Goal: Task Accomplishment & Management: Complete application form

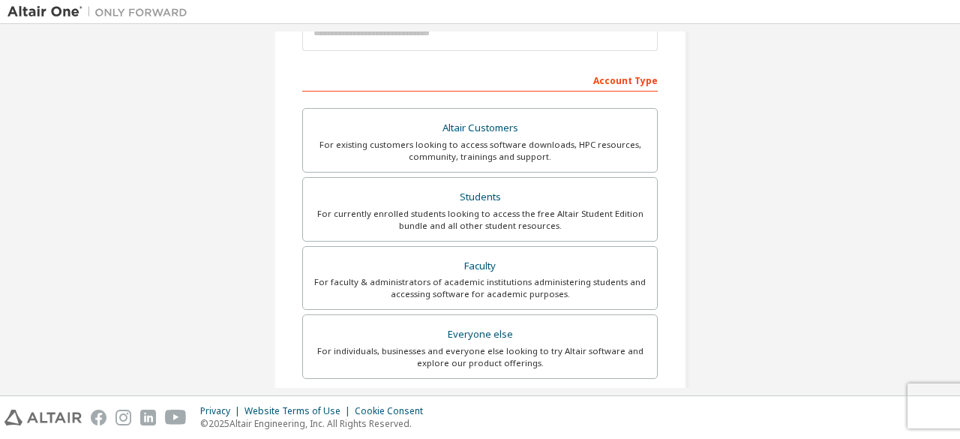
scroll to position [195, 0]
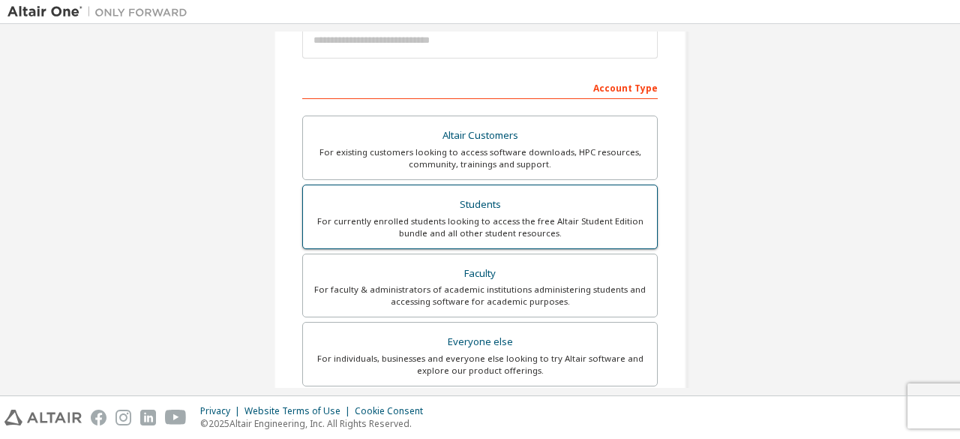
click at [467, 218] on div "For currently enrolled students looking to access the free Altair Student Editi…" at bounding box center [480, 227] width 336 height 24
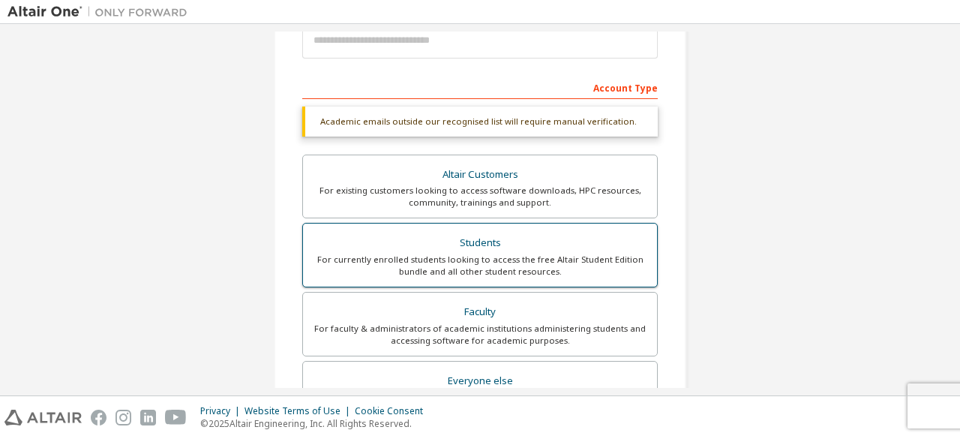
click at [461, 256] on div "For currently enrolled students looking to access the free Altair Student Editi…" at bounding box center [480, 266] width 336 height 24
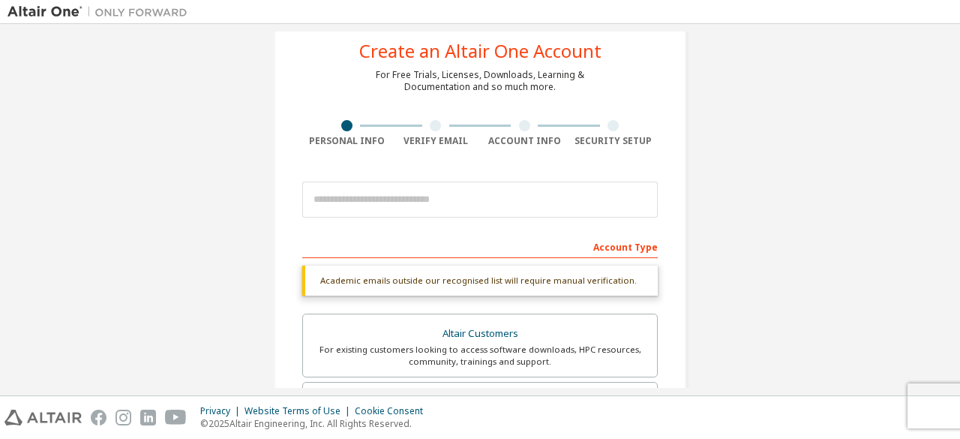
scroll to position [35, 0]
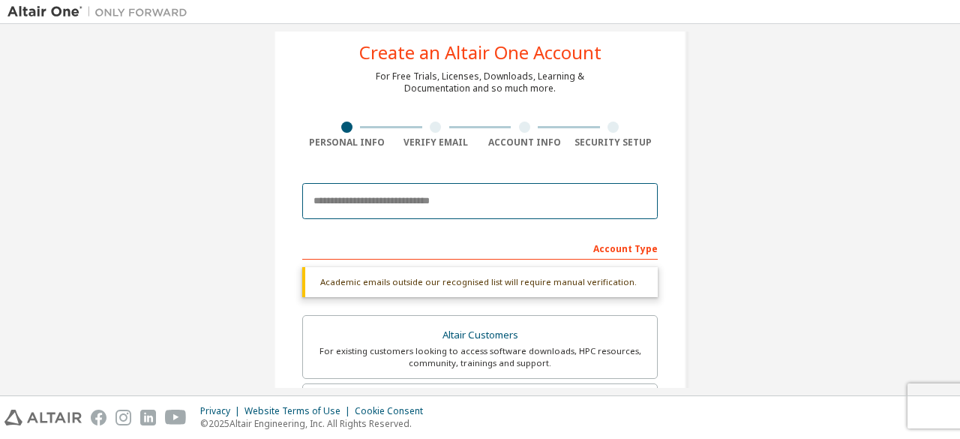
click at [458, 203] on input "email" at bounding box center [480, 201] width 356 height 36
type input "**********"
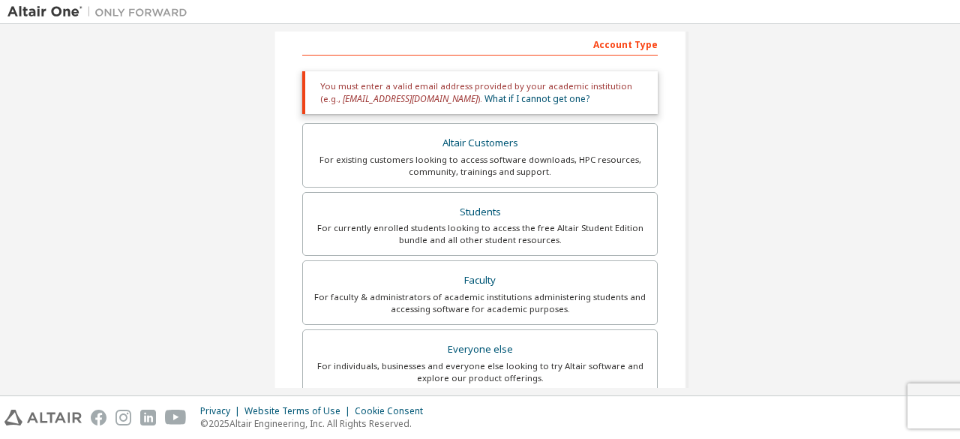
scroll to position [485, 0]
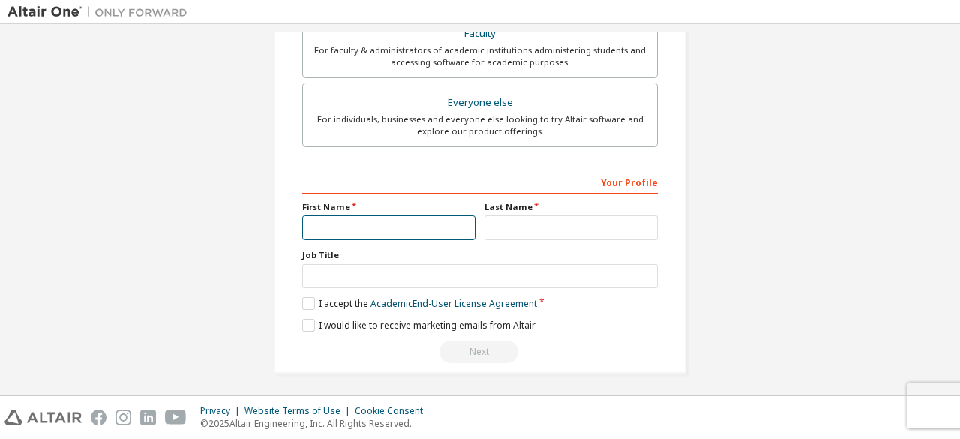
click at [404, 224] on input "text" at bounding box center [388, 227] width 173 height 25
type input "********"
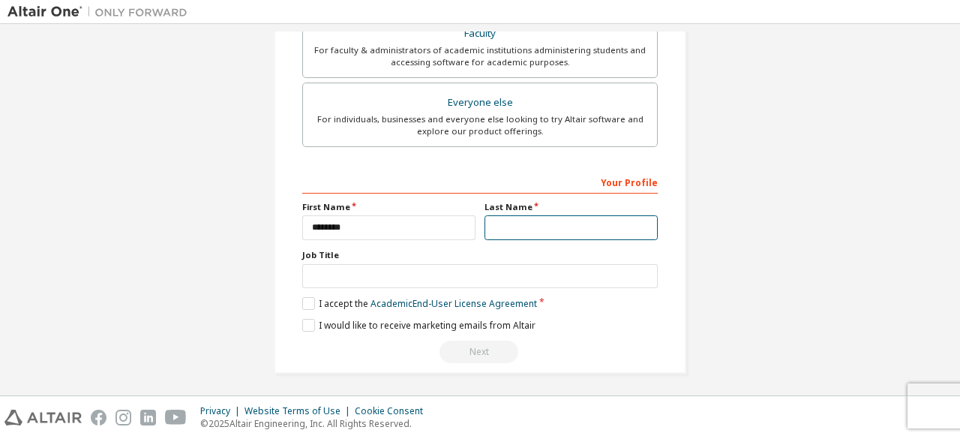
click at [498, 224] on input "text" at bounding box center [571, 227] width 173 height 25
type input "****"
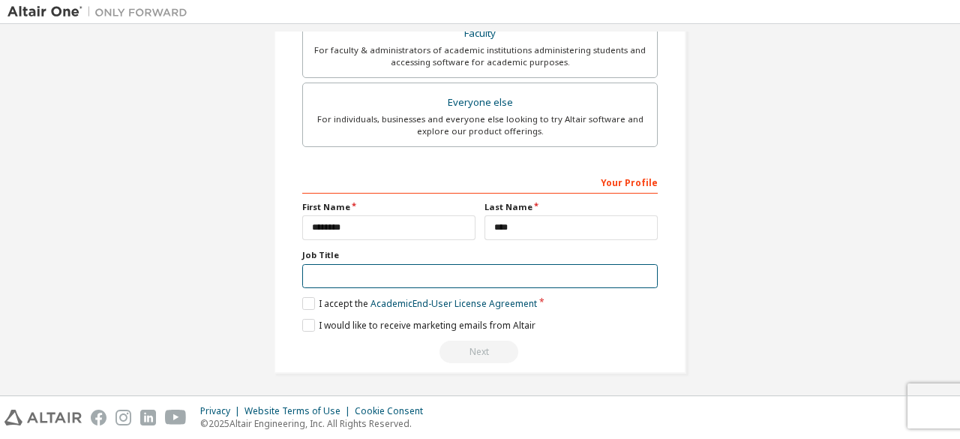
click at [398, 277] on input "text" at bounding box center [480, 276] width 356 height 25
type input "*********"
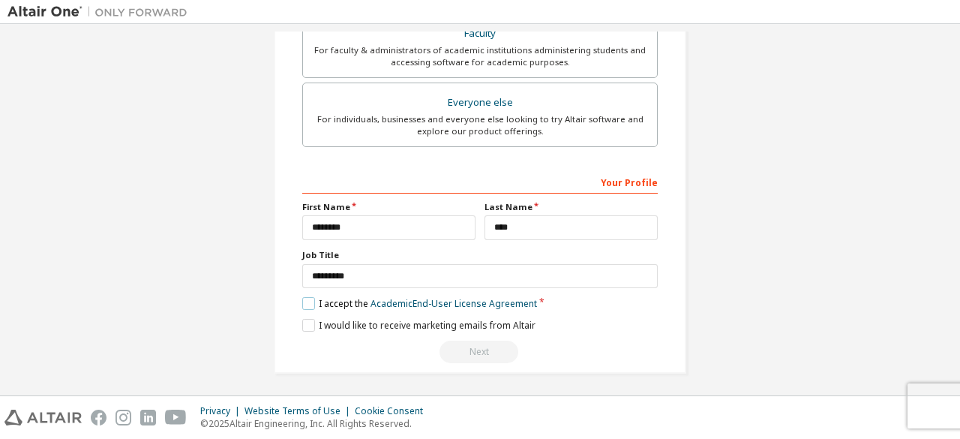
click at [306, 299] on label "I accept the Academic End-User License Agreement" at bounding box center [419, 303] width 235 height 13
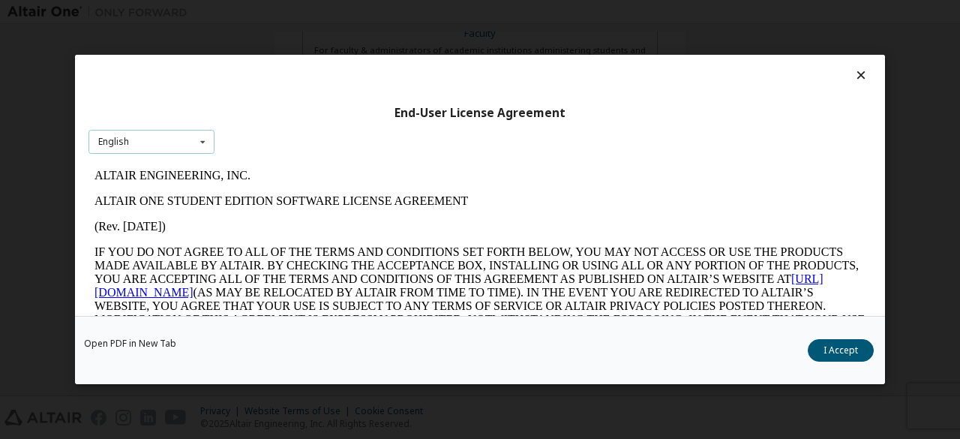
scroll to position [0, 0]
click at [202, 143] on icon at bounding box center [203, 142] width 19 height 23
click at [202, 146] on icon at bounding box center [203, 142] width 19 height 23
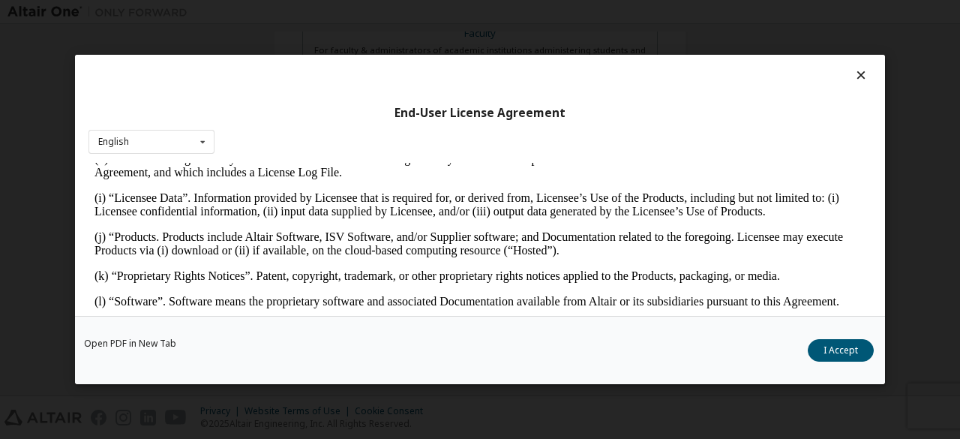
scroll to position [615, 0]
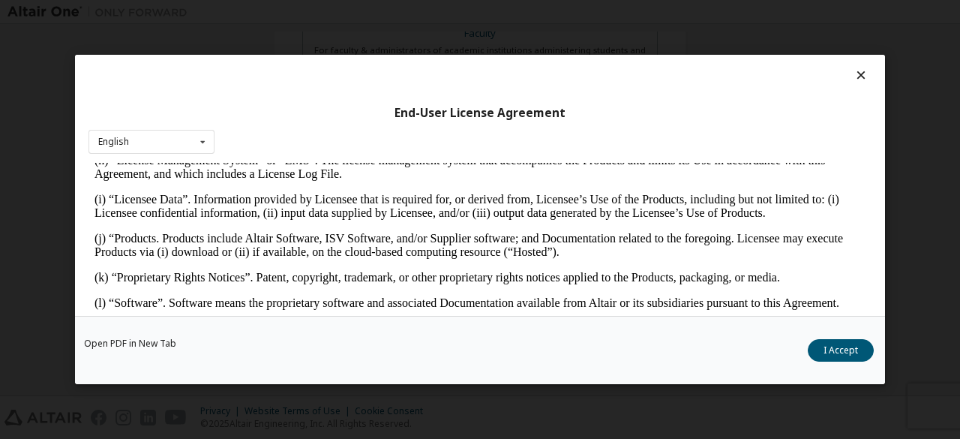
drag, startPoint x: 794, startPoint y: 8, endPoint x: 579, endPoint y: 50, distance: 218.6
click at [579, 50] on div "End-User License Agreement English English Open PDF in [GEOGRAPHIC_DATA] I Acce…" at bounding box center [480, 219] width 960 height 439
click at [840, 346] on button "I Accept" at bounding box center [841, 350] width 66 height 23
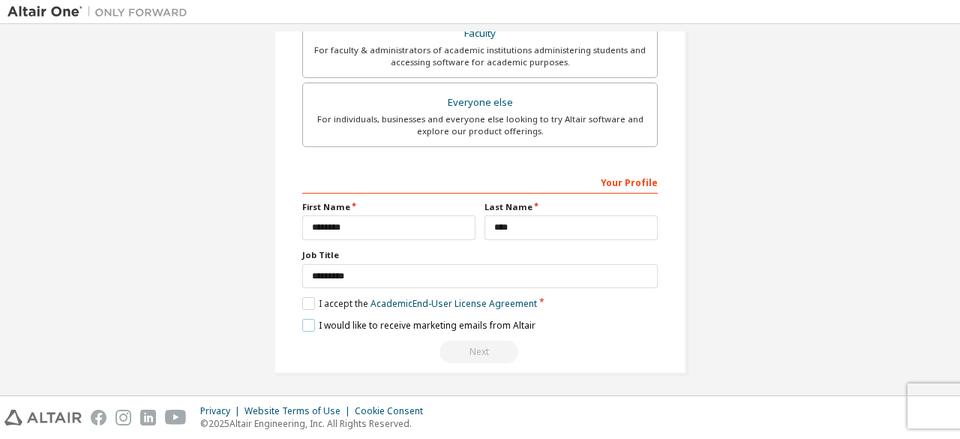
click at [302, 322] on label "I would like to receive marketing emails from Altair" at bounding box center [418, 325] width 233 height 13
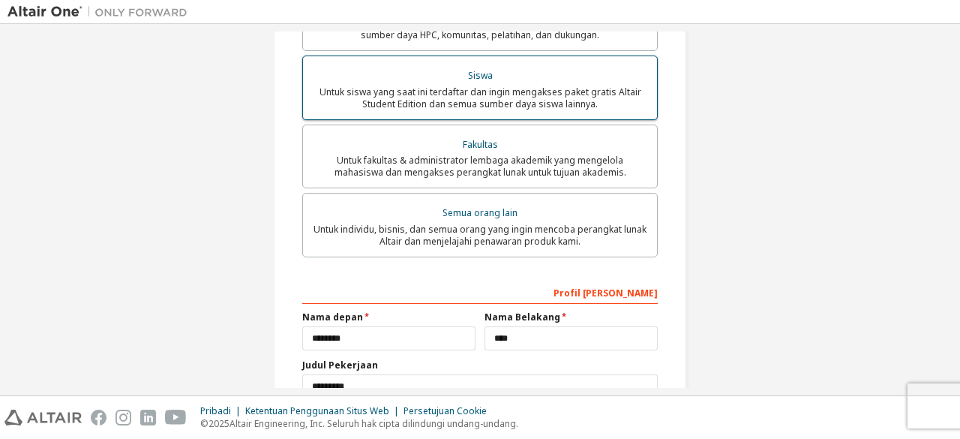
scroll to position [404, 0]
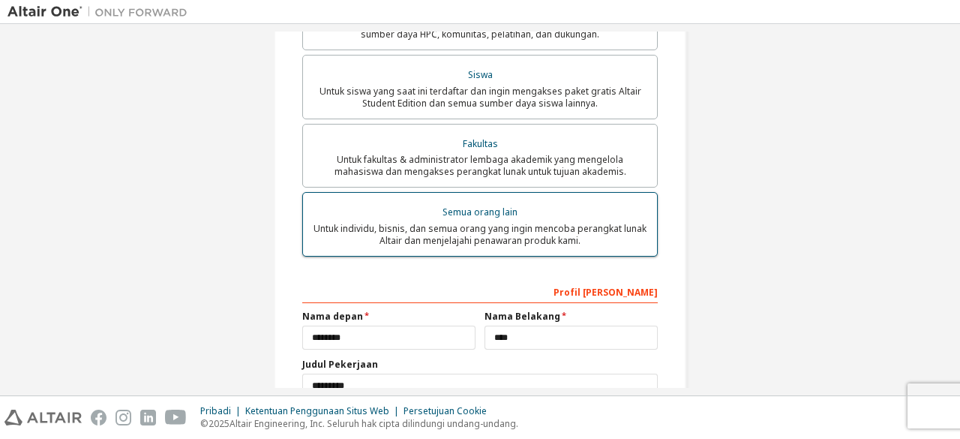
click at [503, 208] on div "Semua orang lain" at bounding box center [480, 212] width 336 height 21
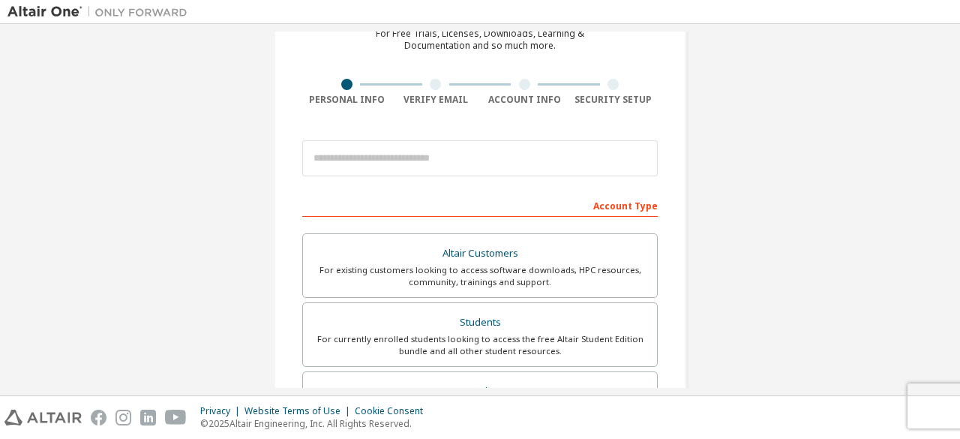
scroll to position [77, 0]
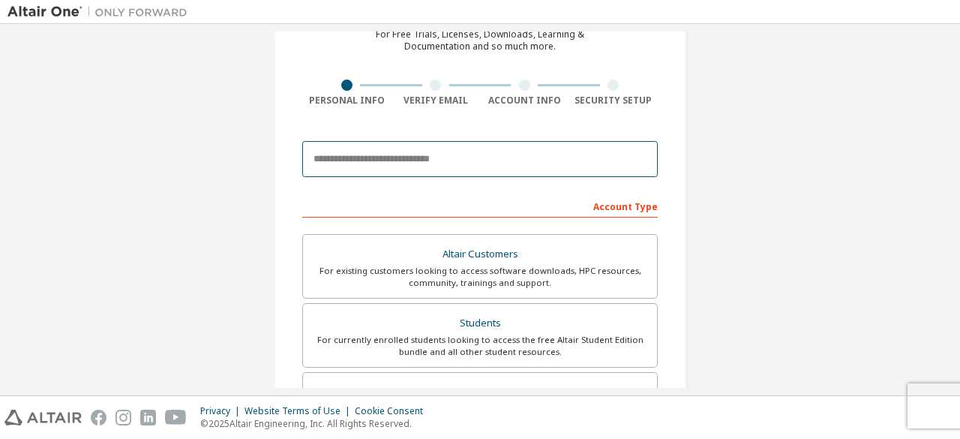
click at [443, 154] on input "email" at bounding box center [480, 159] width 356 height 36
type input "**********"
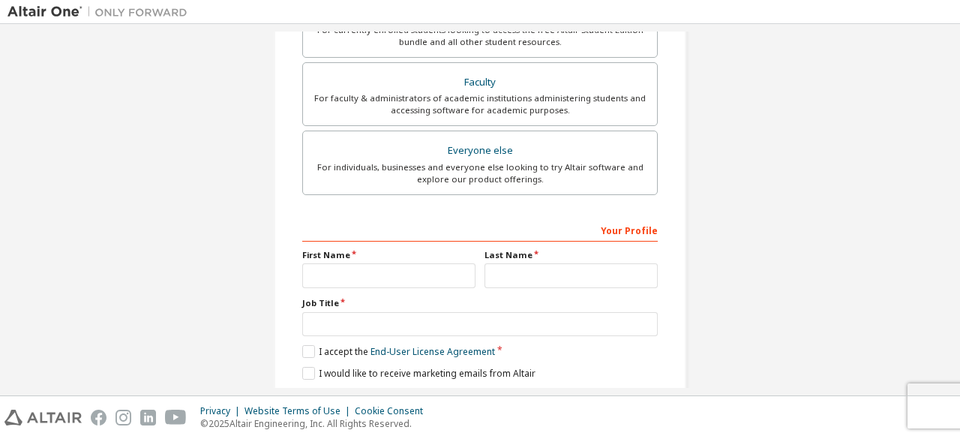
scroll to position [388, 0]
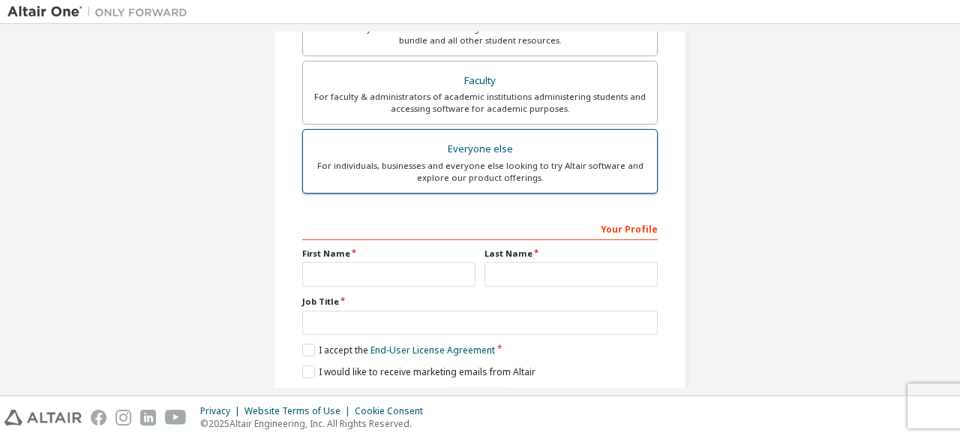
click at [438, 170] on div "For individuals, businesses and everyone else looking to try Altair software an…" at bounding box center [480, 172] width 336 height 24
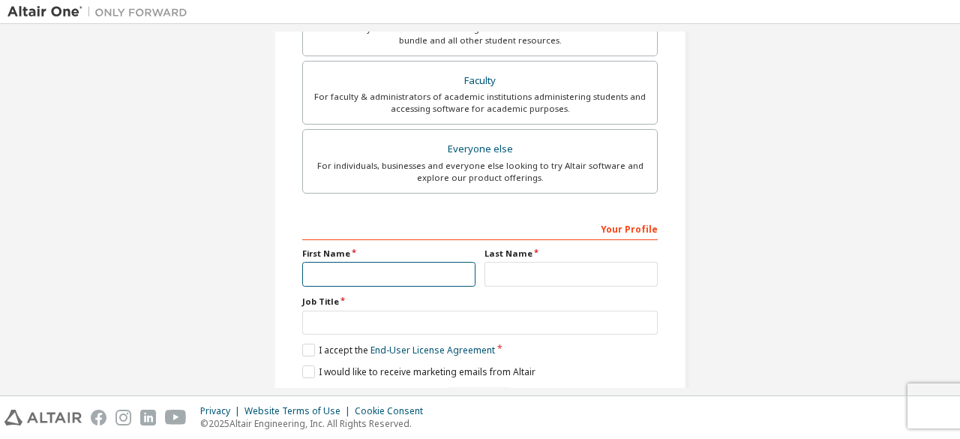
click at [402, 275] on input "text" at bounding box center [388, 274] width 173 height 25
type input "********"
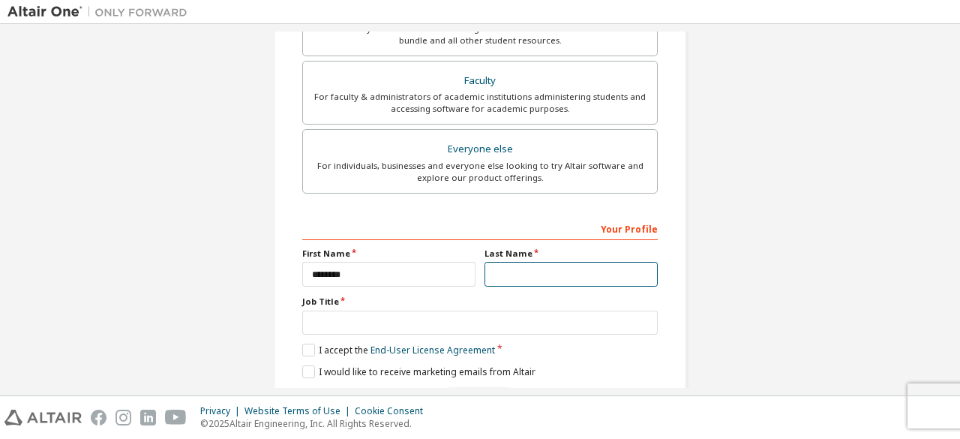
click at [519, 268] on input "text" at bounding box center [571, 274] width 173 height 25
type input "****"
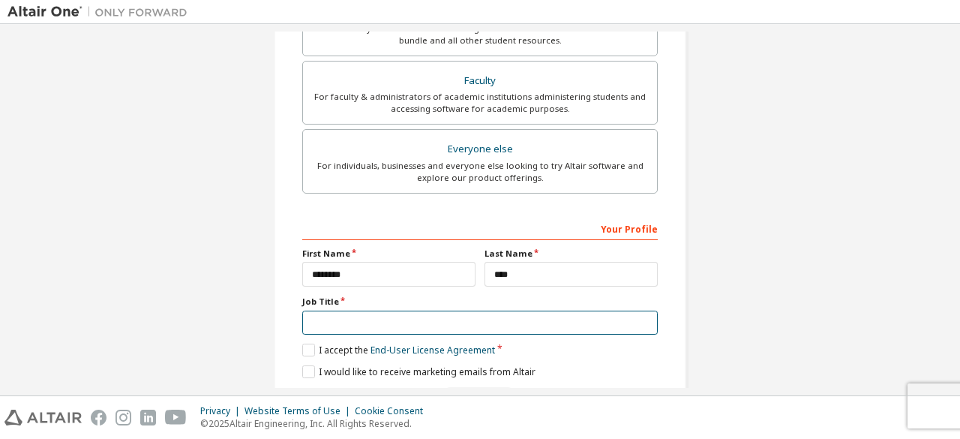
click at [374, 325] on input "text" at bounding box center [480, 323] width 356 height 25
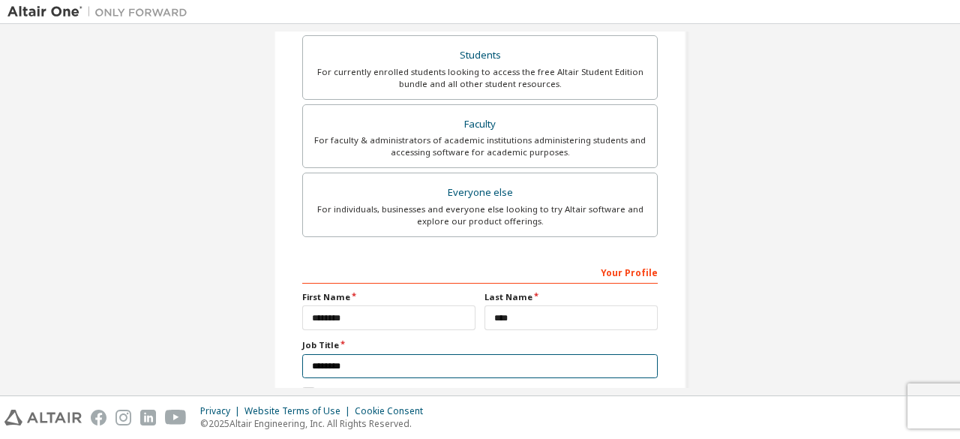
scroll to position [434, 0]
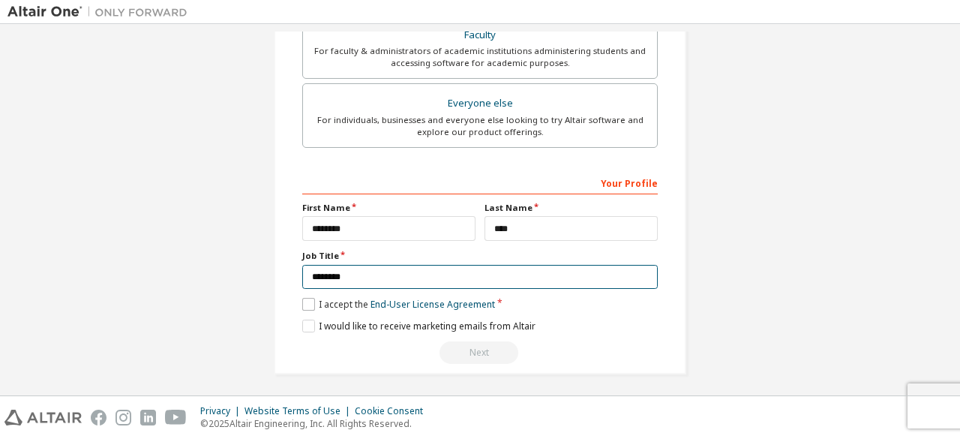
type input "********"
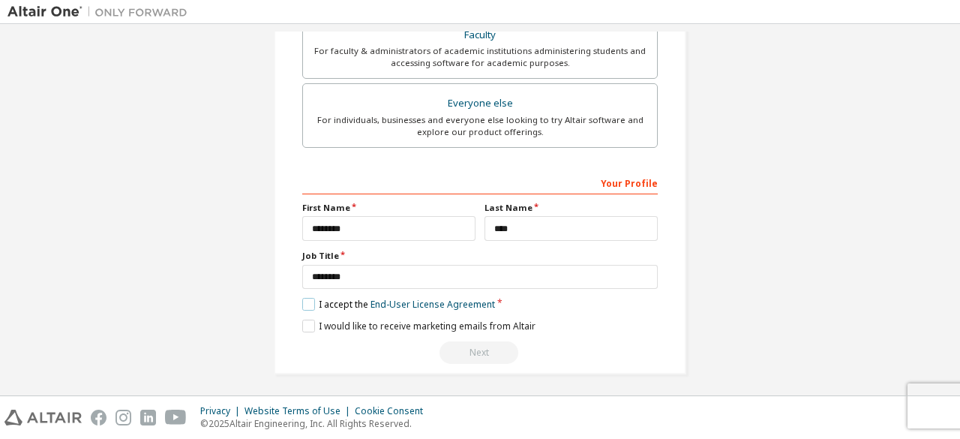
click at [306, 298] on label "I accept the End-User License Agreement" at bounding box center [398, 304] width 193 height 13
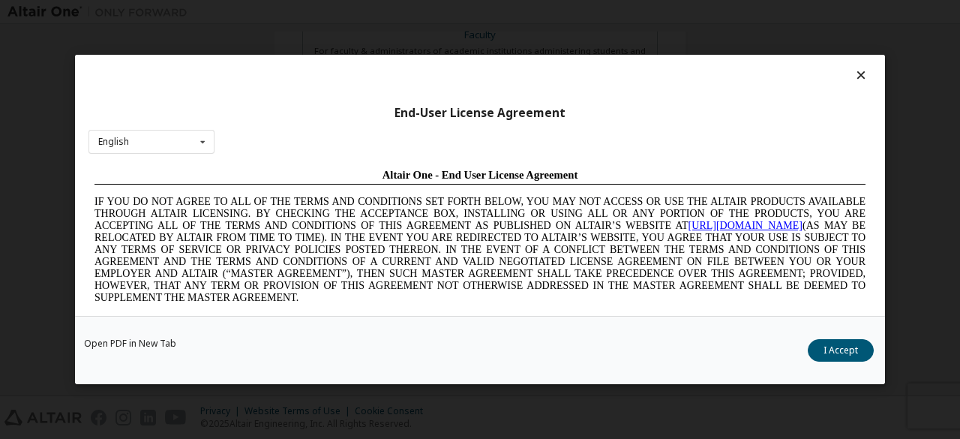
scroll to position [0, 0]
click at [855, 349] on button "I Accept" at bounding box center [841, 350] width 66 height 23
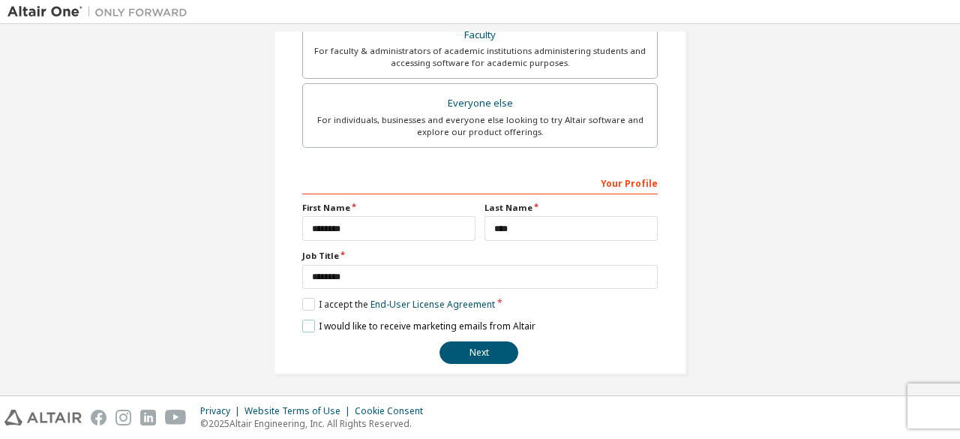
click at [305, 320] on label "I would like to receive marketing emails from Altair" at bounding box center [418, 326] width 233 height 13
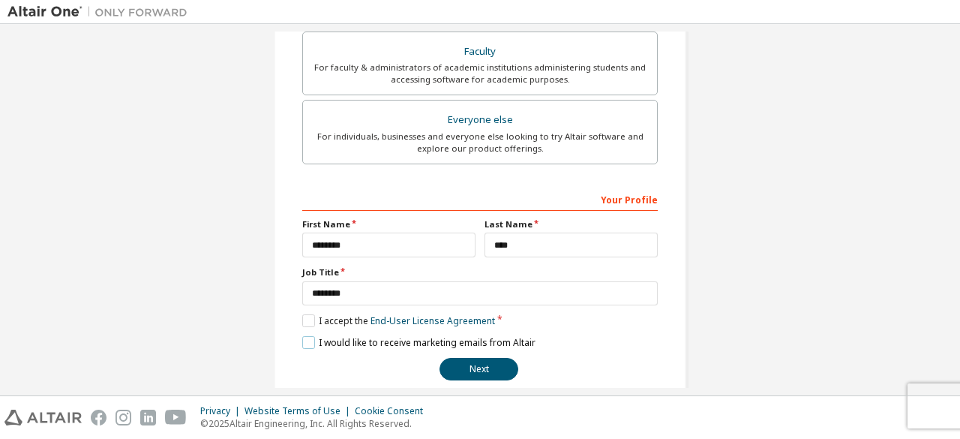
scroll to position [434, 0]
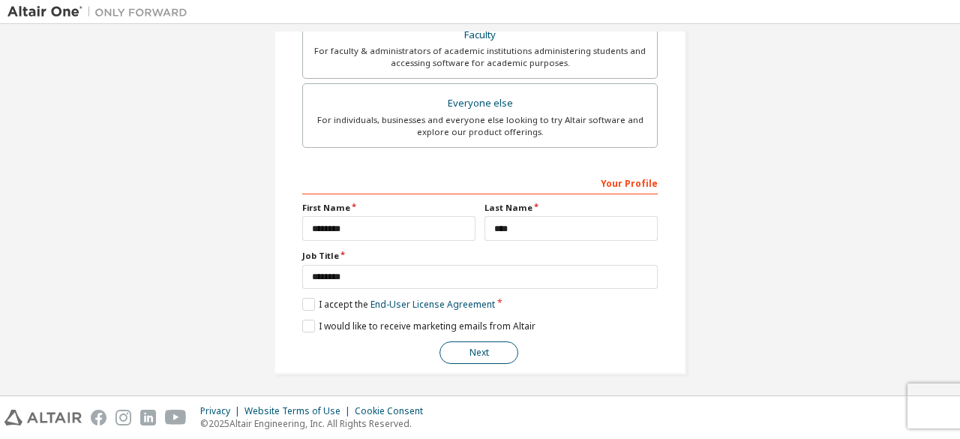
click at [479, 346] on button "Next" at bounding box center [479, 352] width 79 height 23
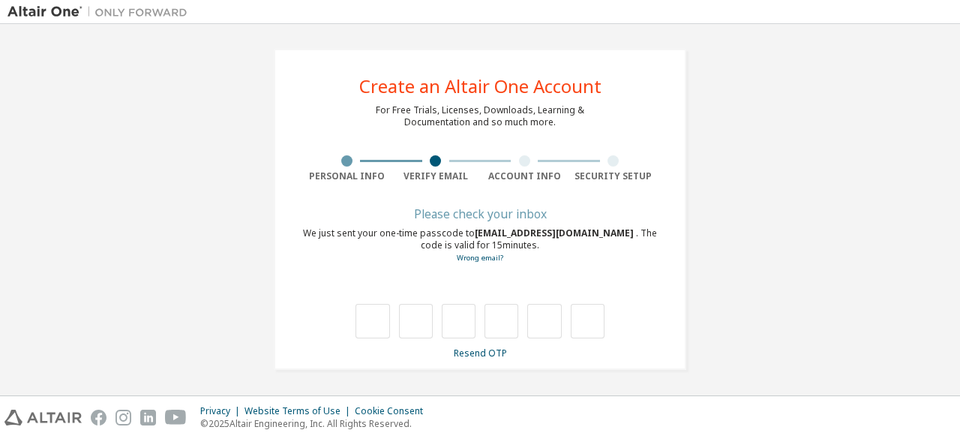
scroll to position [0, 0]
type input "*"
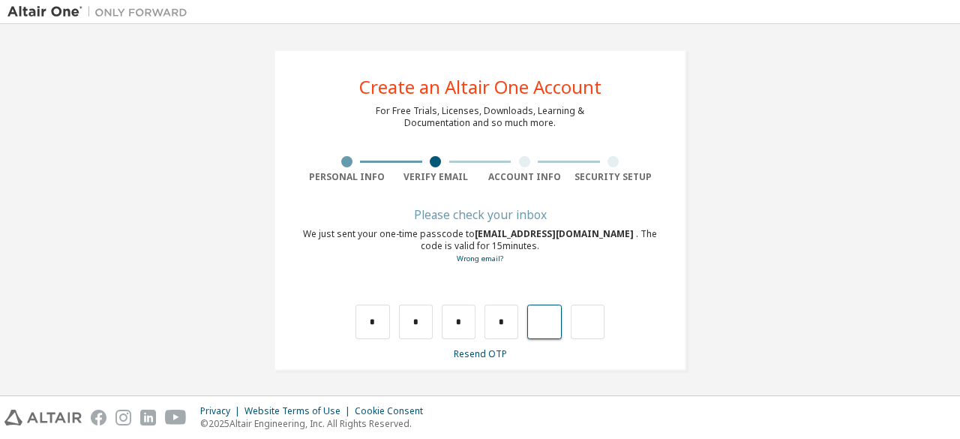
type input "*"
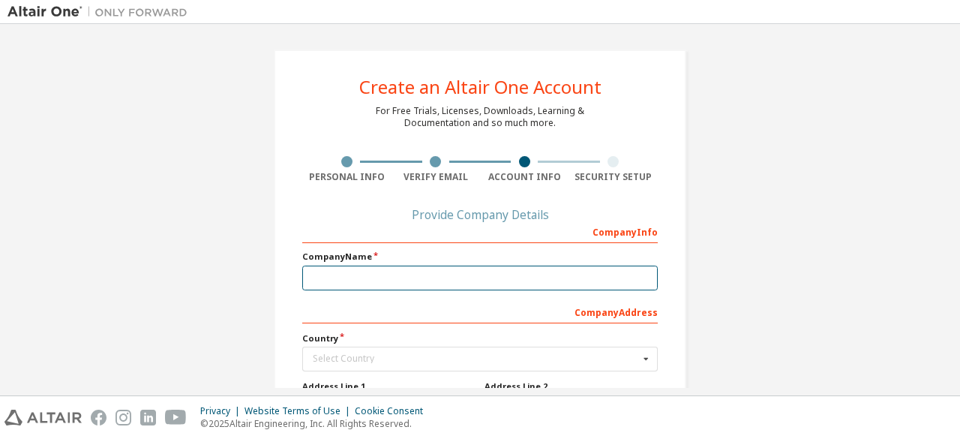
click at [425, 274] on input "text" at bounding box center [480, 278] width 356 height 25
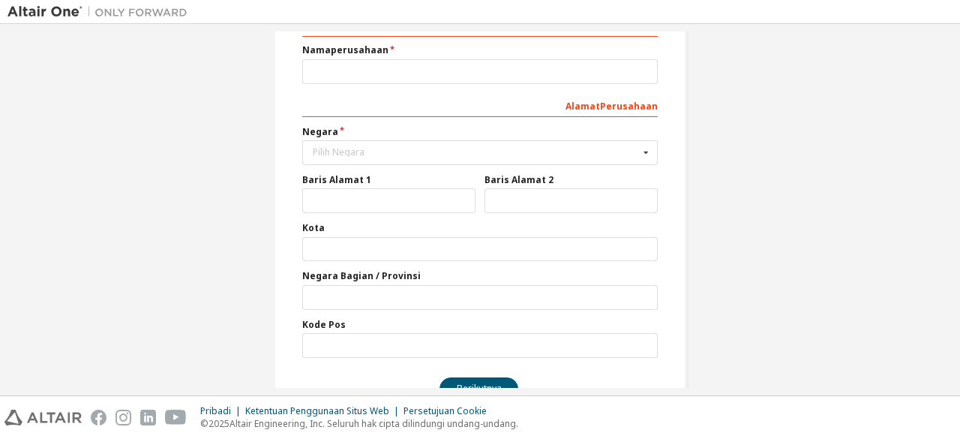
scroll to position [261, 0]
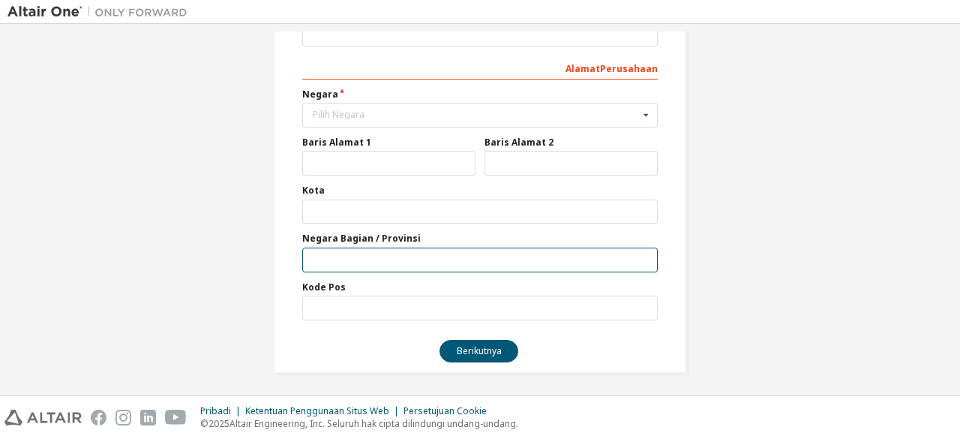
click at [341, 251] on input "text" at bounding box center [480, 260] width 356 height 25
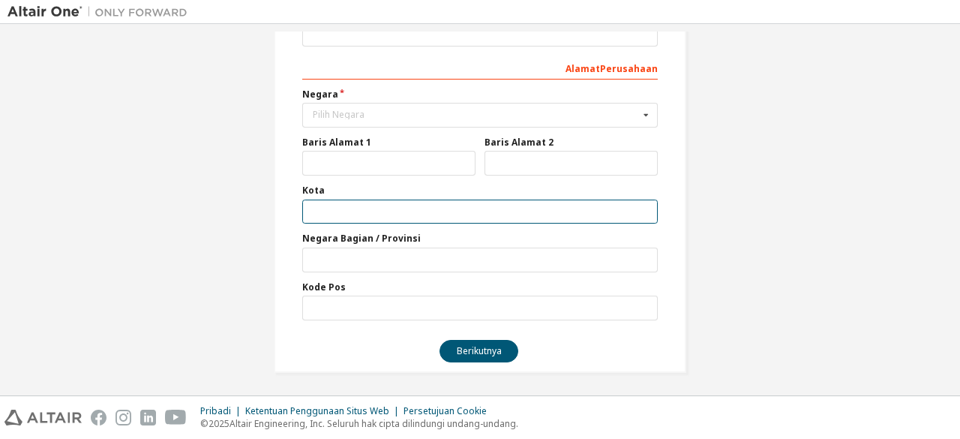
click at [353, 207] on input "text" at bounding box center [480, 212] width 356 height 25
type input "********"
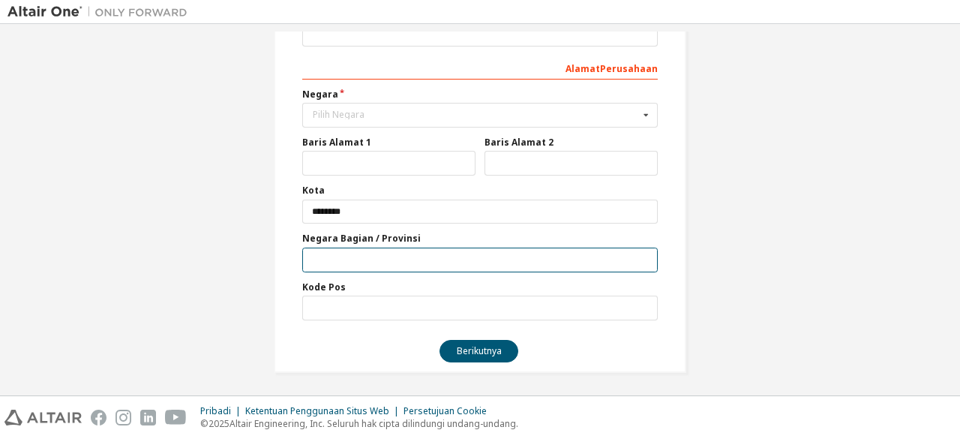
click at [342, 260] on input "text" at bounding box center [480, 260] width 356 height 25
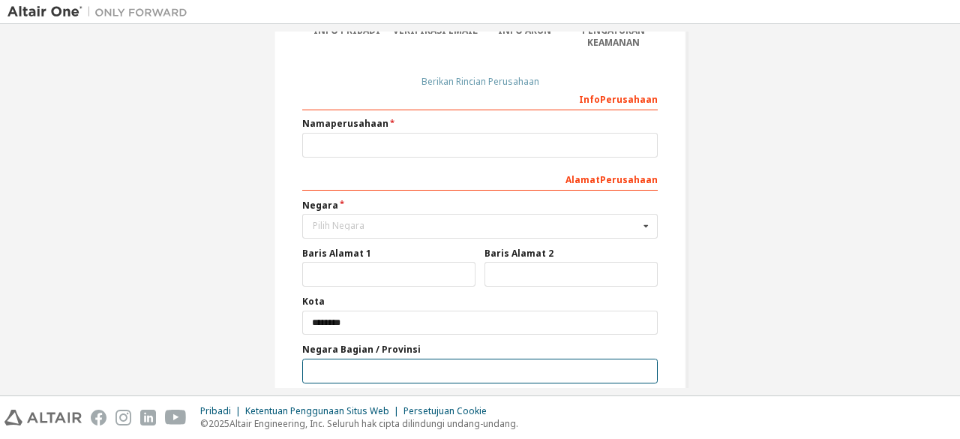
scroll to position [101, 0]
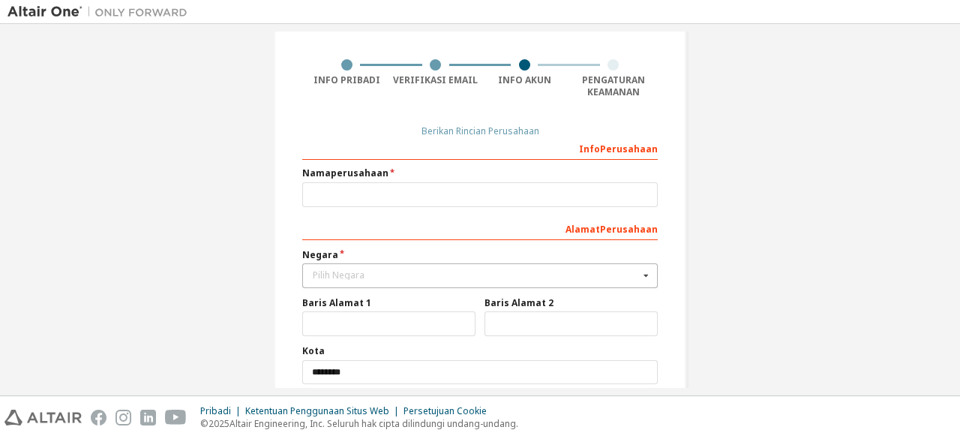
click at [335, 272] on font "Pilih Negara" at bounding box center [339, 275] width 52 height 13
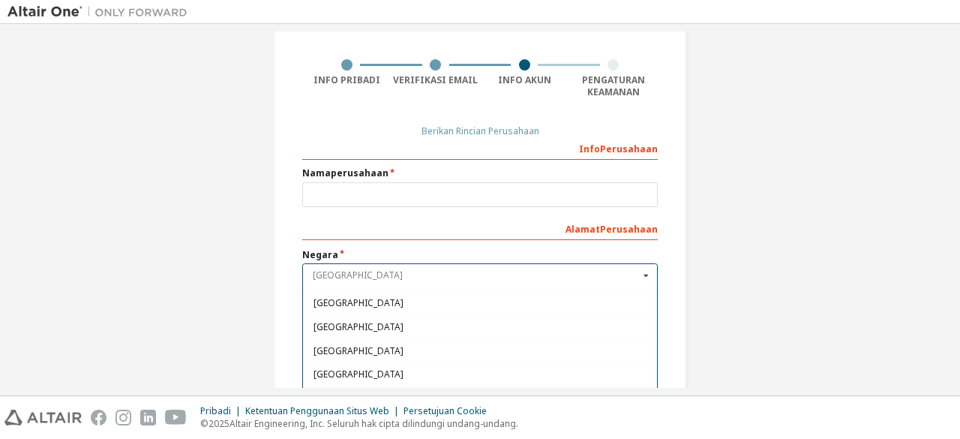
scroll to position [2355, 0]
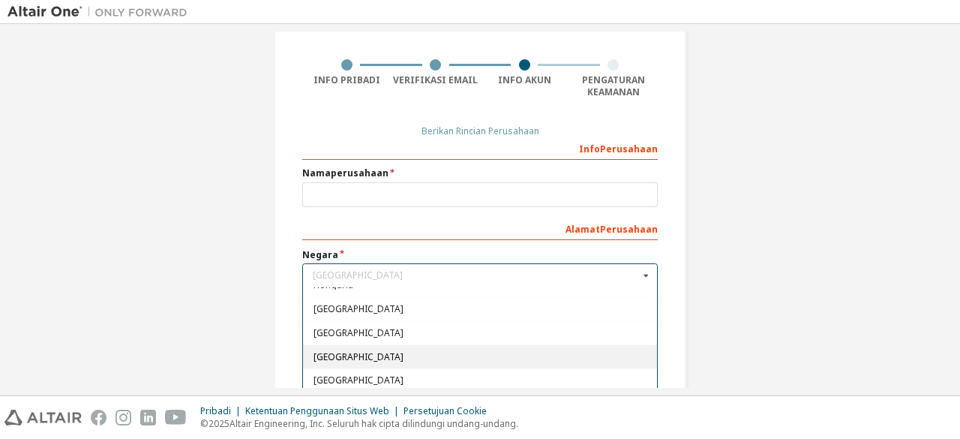
click at [358, 352] on span "Indonesia" at bounding box center [481, 356] width 334 height 9
type input "***"
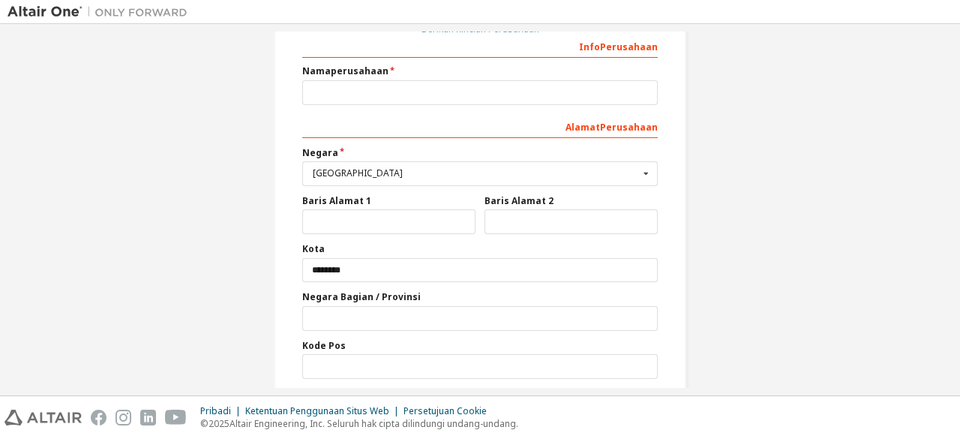
scroll to position [209, 0]
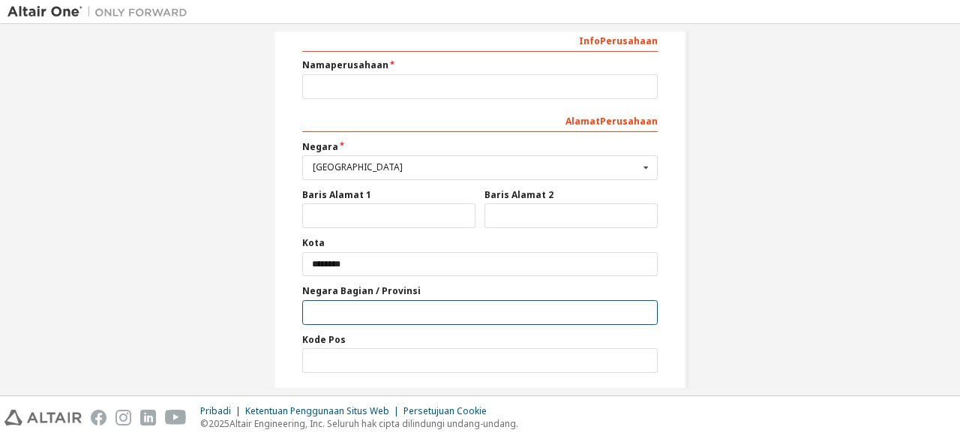
click at [348, 317] on input "text" at bounding box center [480, 312] width 356 height 25
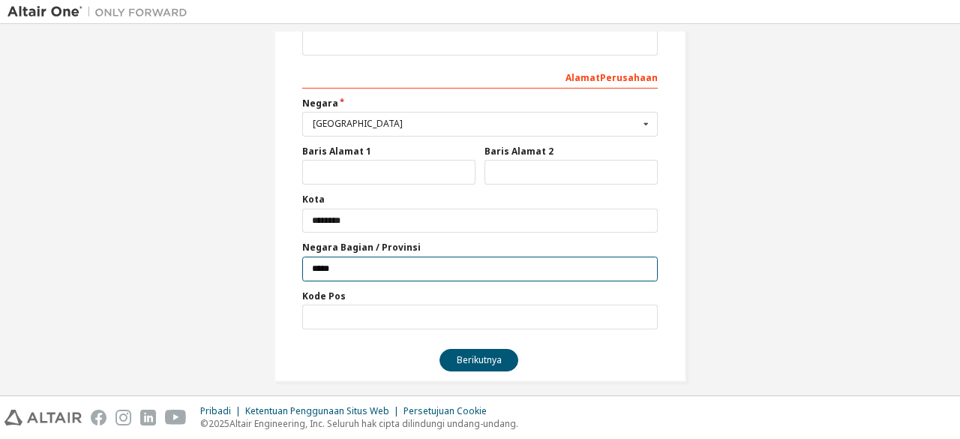
scroll to position [257, 0]
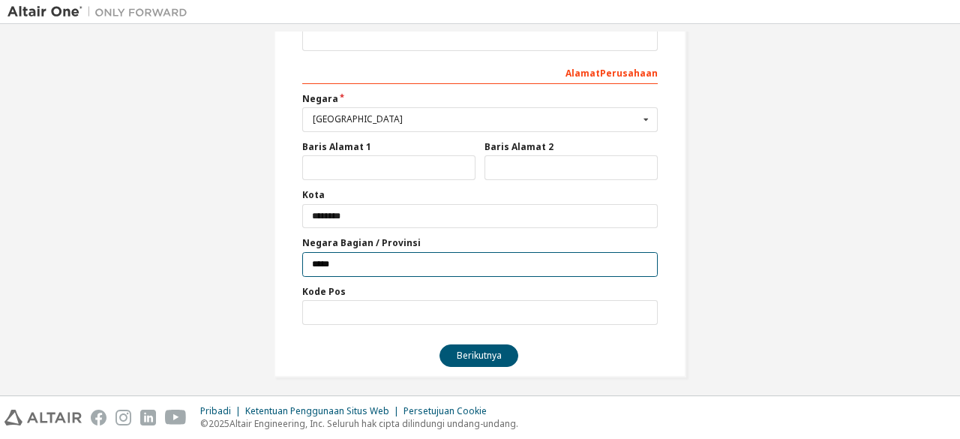
type input "*****"
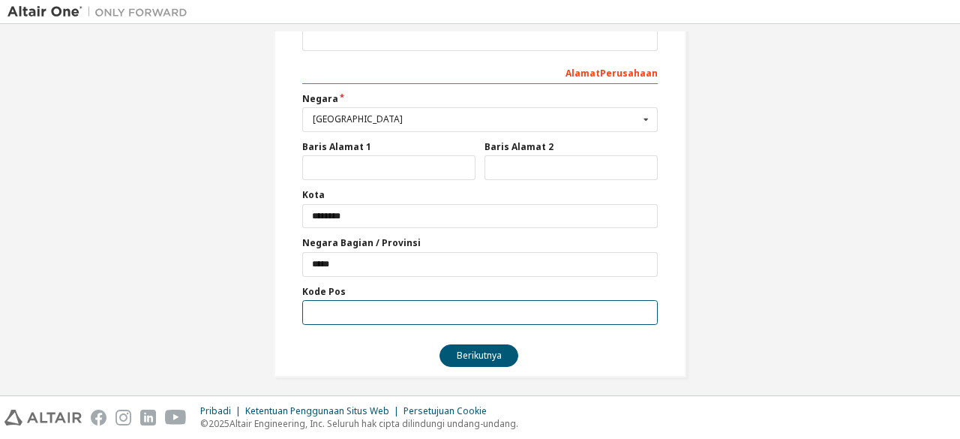
click at [342, 317] on input "text" at bounding box center [480, 312] width 356 height 25
type input "*"
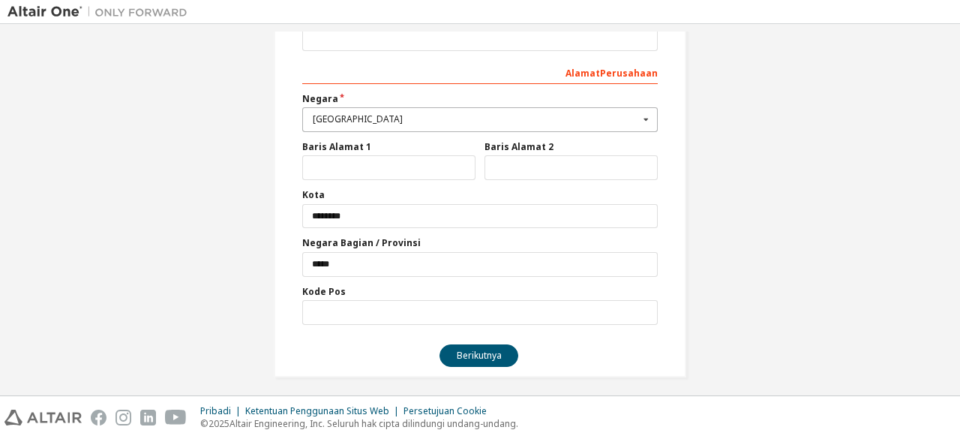
click at [639, 116] on icon at bounding box center [646, 119] width 19 height 23
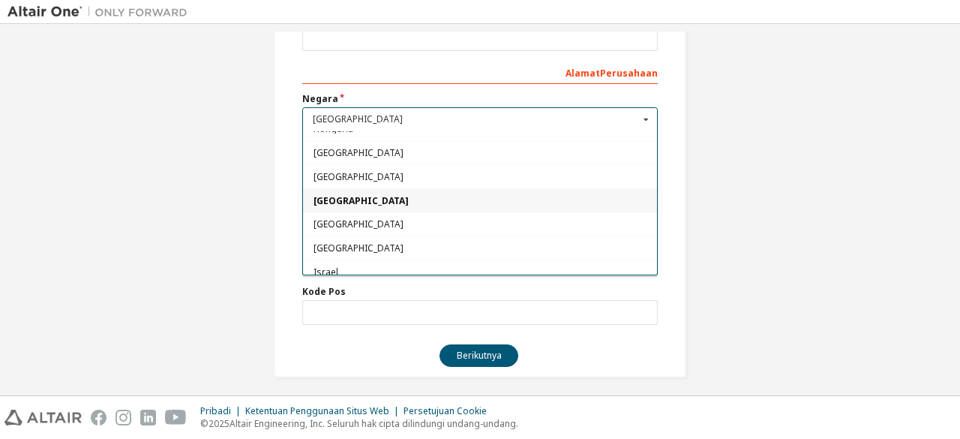
click at [390, 196] on span "Indonesia" at bounding box center [481, 200] width 334 height 9
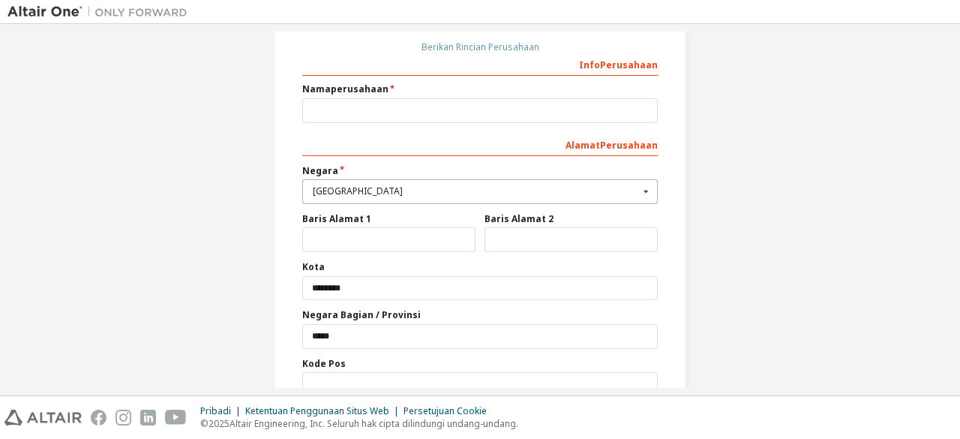
scroll to position [180, 0]
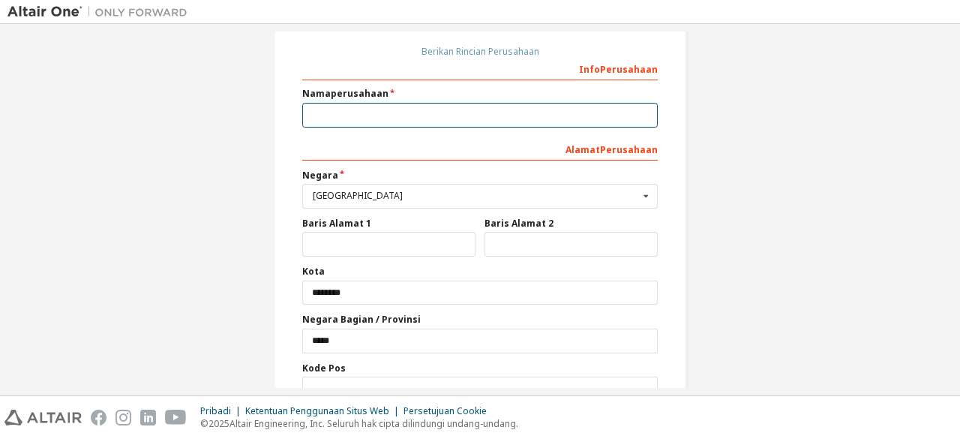
click at [372, 119] on input "text" at bounding box center [480, 115] width 356 height 25
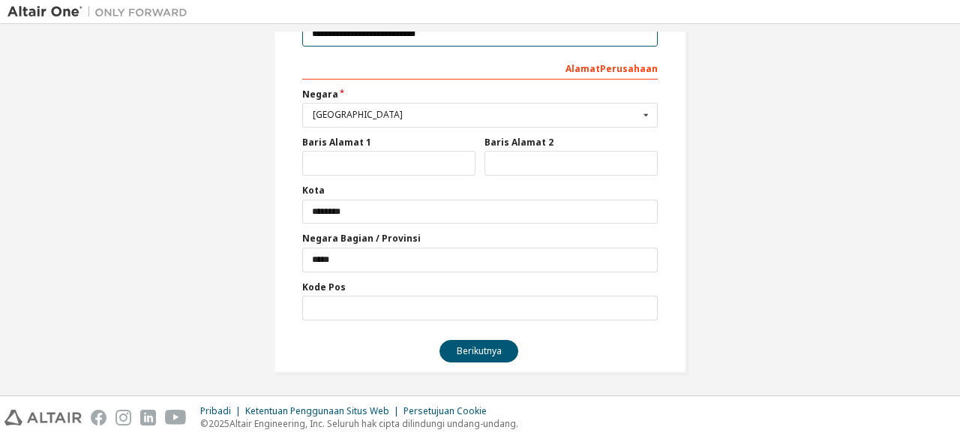
type input "**********"
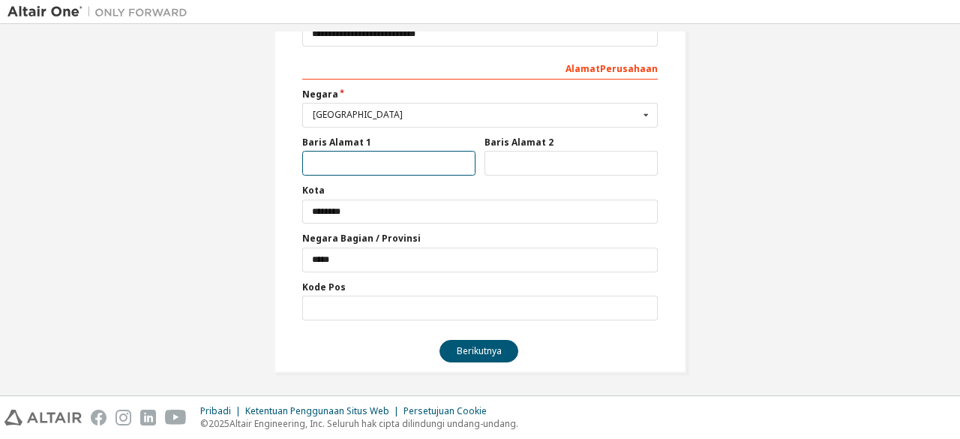
click at [354, 155] on input "text" at bounding box center [388, 163] width 173 height 25
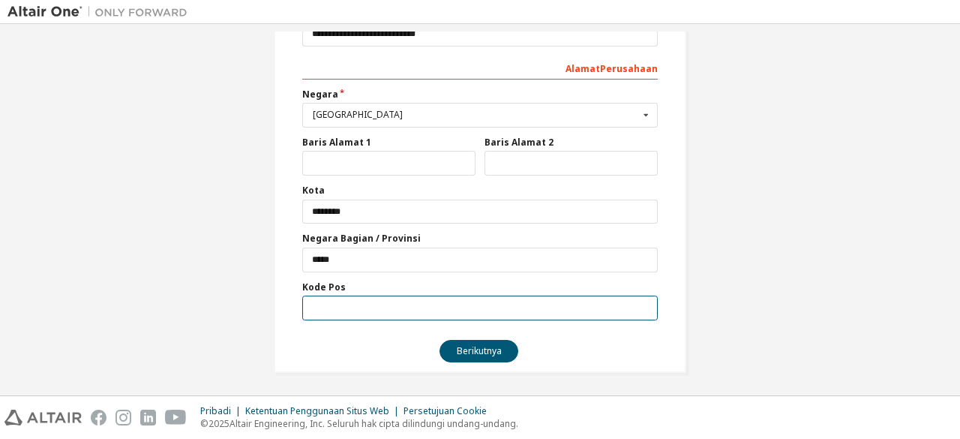
click at [328, 308] on input "text" at bounding box center [480, 308] width 356 height 25
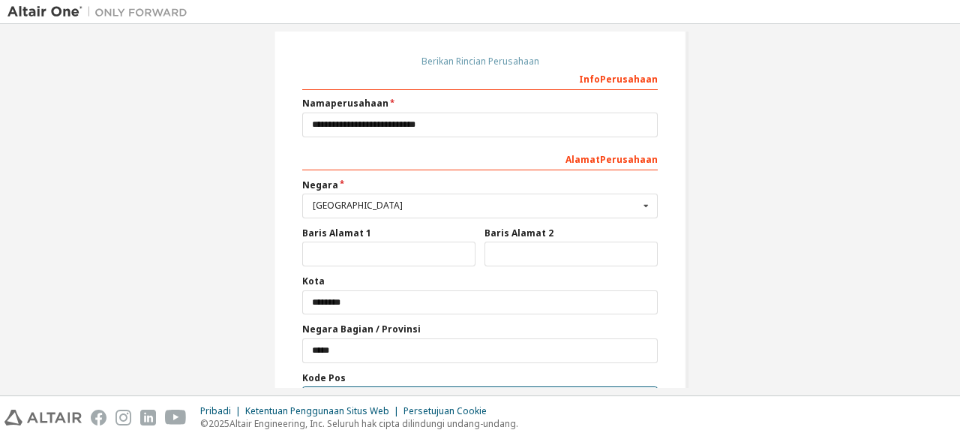
scroll to position [171, 0]
type input "*****"
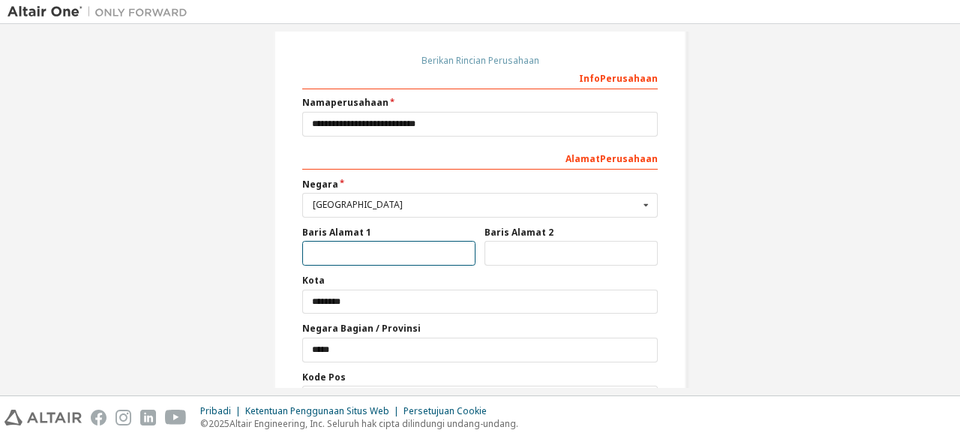
click at [408, 244] on input "text" at bounding box center [388, 253] width 173 height 25
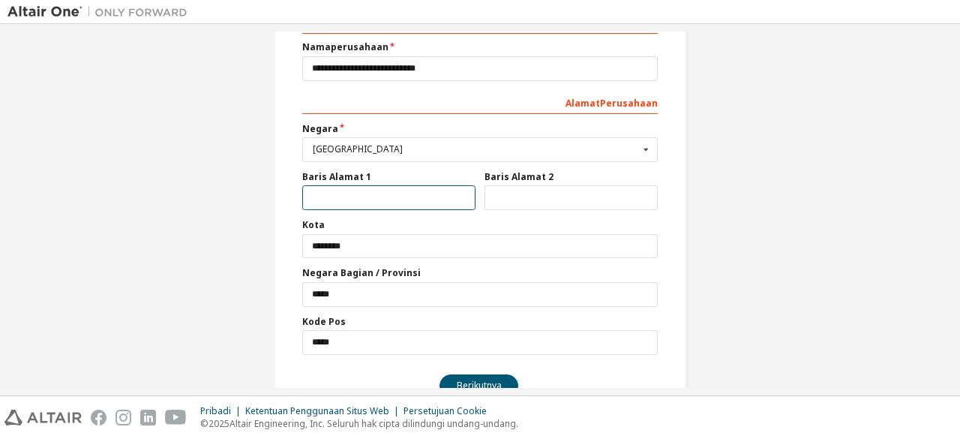
scroll to position [234, 0]
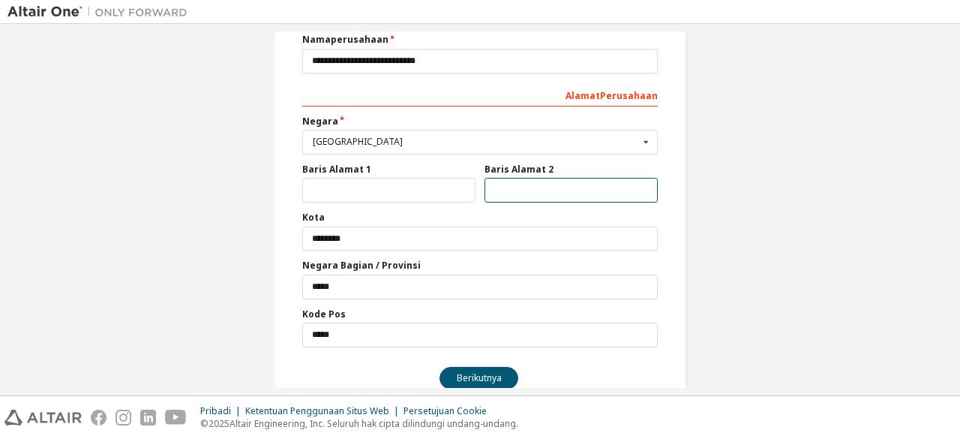
click at [506, 178] on input "text" at bounding box center [571, 190] width 173 height 25
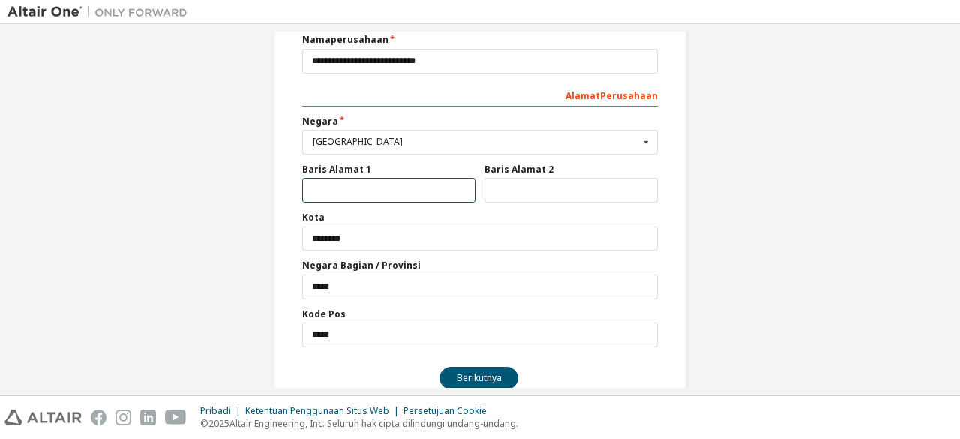
click at [419, 184] on input "text" at bounding box center [388, 190] width 173 height 25
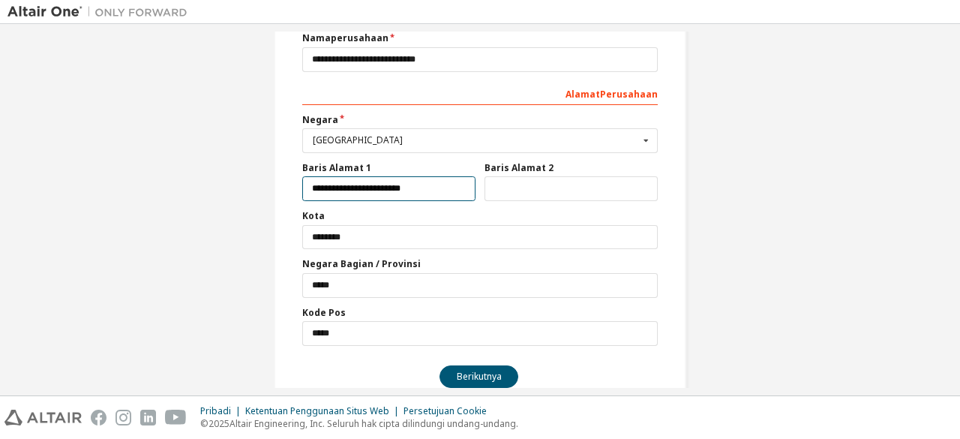
type input "**********"
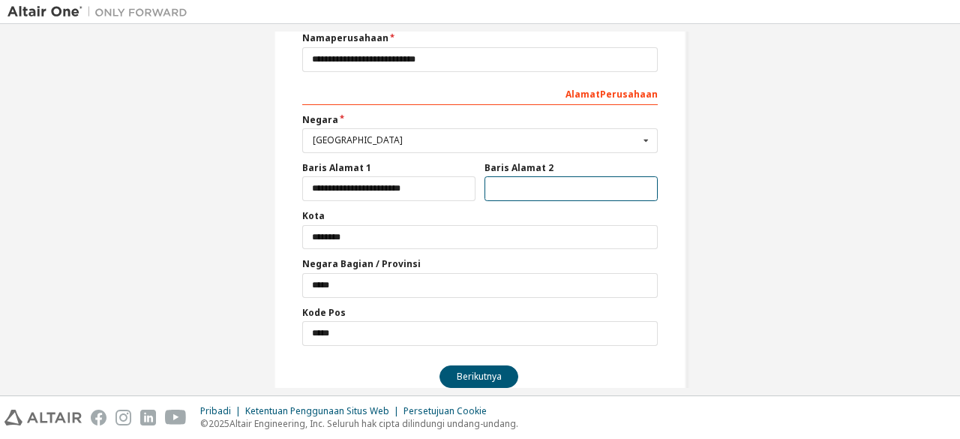
click at [501, 190] on input "text" at bounding box center [571, 188] width 173 height 25
type input "*"
click at [632, 140] on div "Afganistan" at bounding box center [476, 140] width 326 height 9
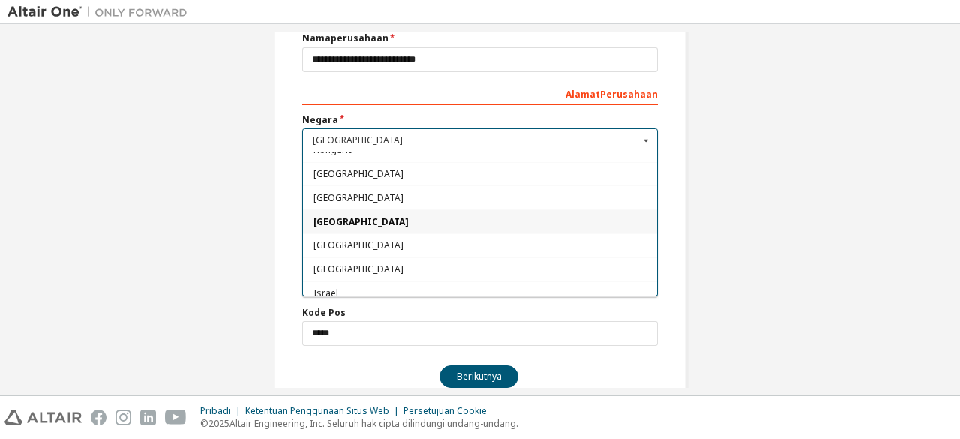
click at [644, 140] on icon at bounding box center [646, 140] width 19 height 23
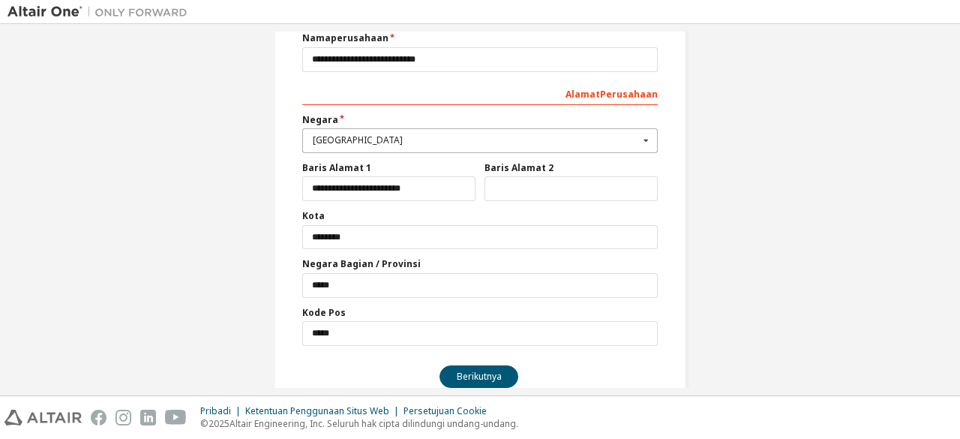
click at [639, 135] on icon at bounding box center [646, 140] width 19 height 23
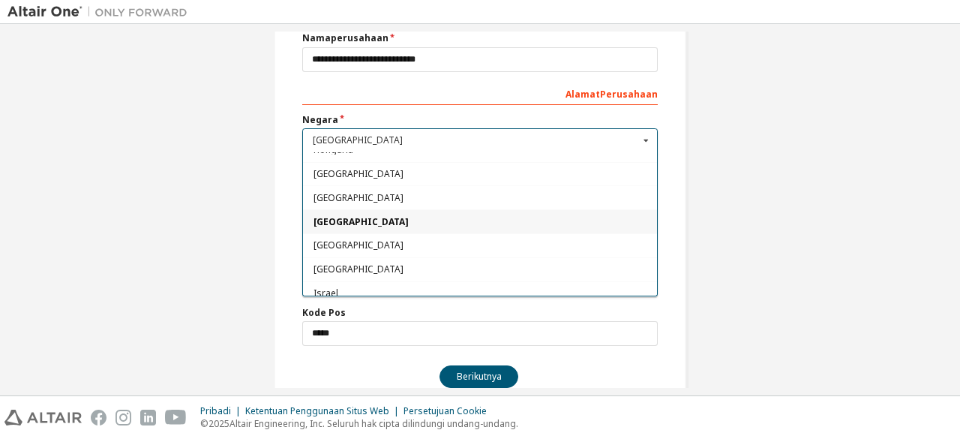
click at [482, 209] on div "Indonesia" at bounding box center [480, 221] width 354 height 24
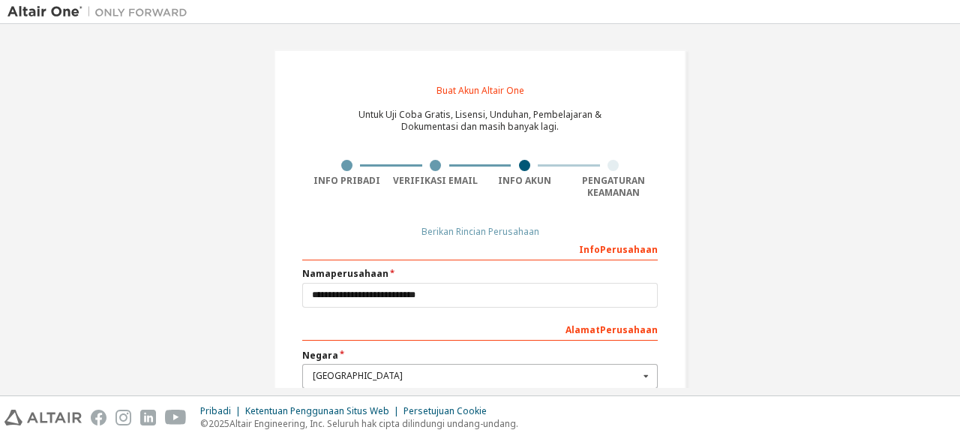
scroll to position [261, 0]
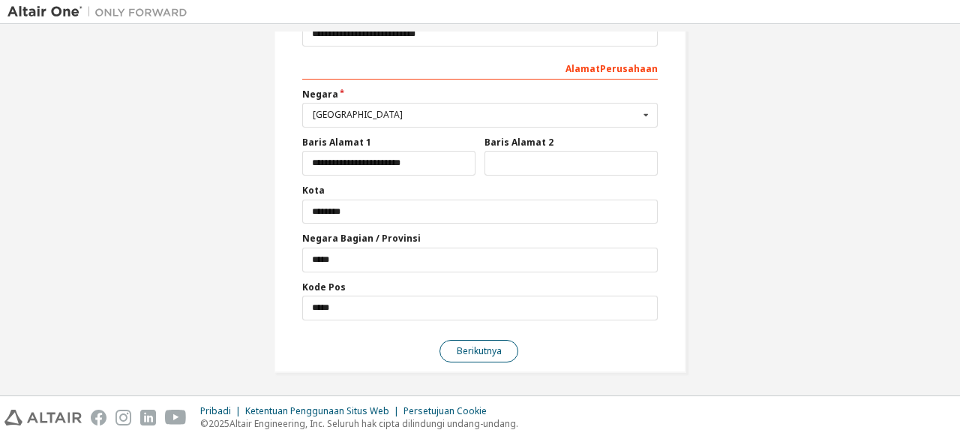
click at [480, 355] on button "Berikutnya" at bounding box center [479, 351] width 79 height 23
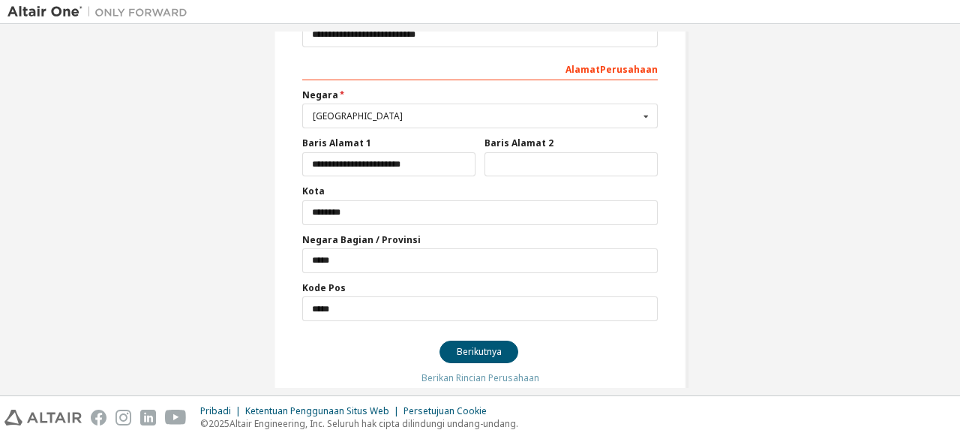
scroll to position [0, 0]
